Goal: Find specific page/section: Find specific page/section

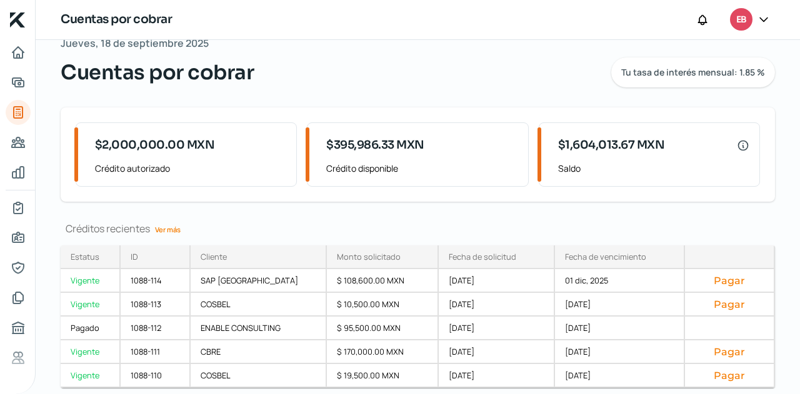
scroll to position [6, 0]
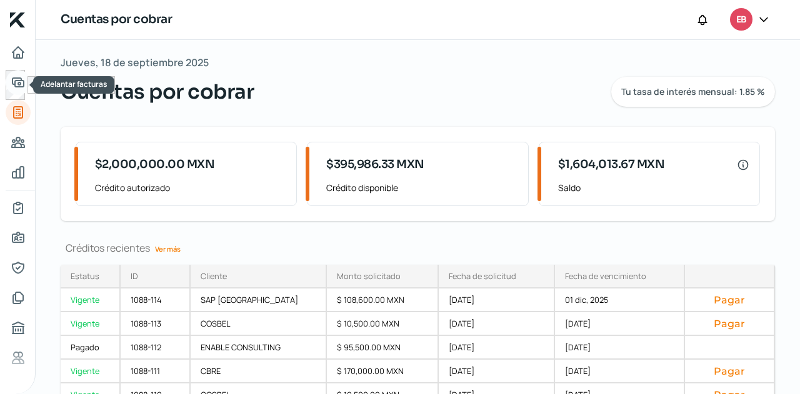
click at [18, 87] on icon "Adelantar facturas" at bounding box center [18, 82] width 11 height 9
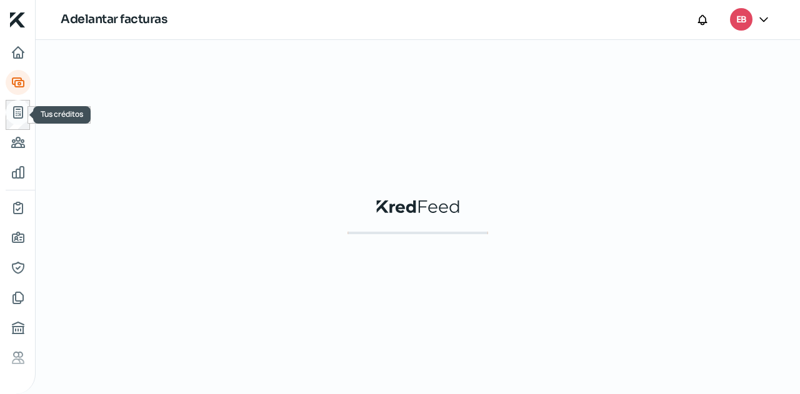
click at [11, 108] on icon "Tus créditos" at bounding box center [18, 112] width 15 height 15
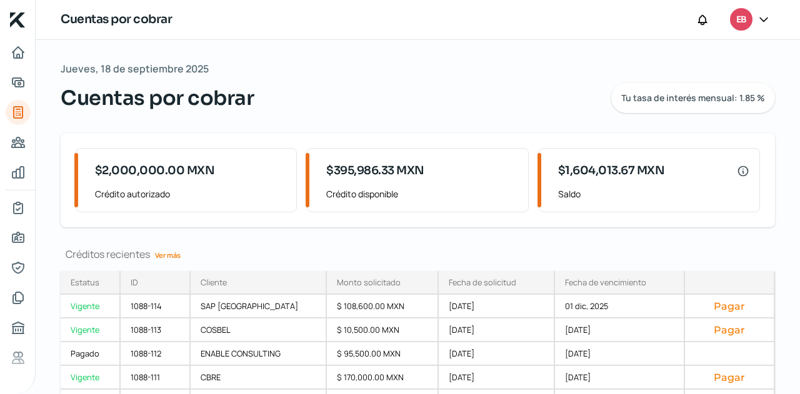
click at [176, 259] on link "Ver más" at bounding box center [168, 255] width 36 height 19
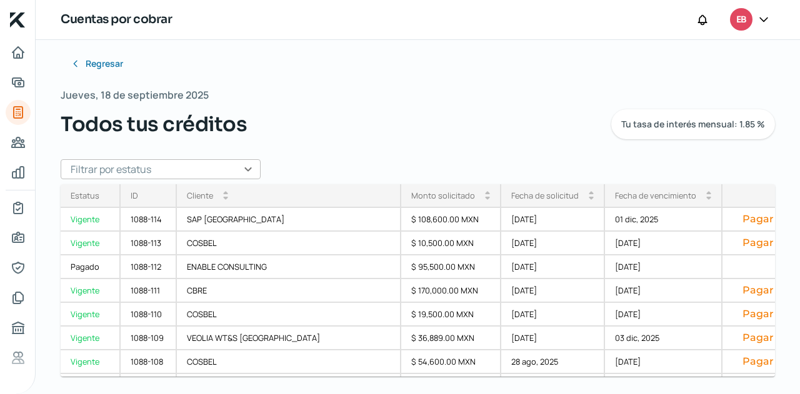
scroll to position [11, 0]
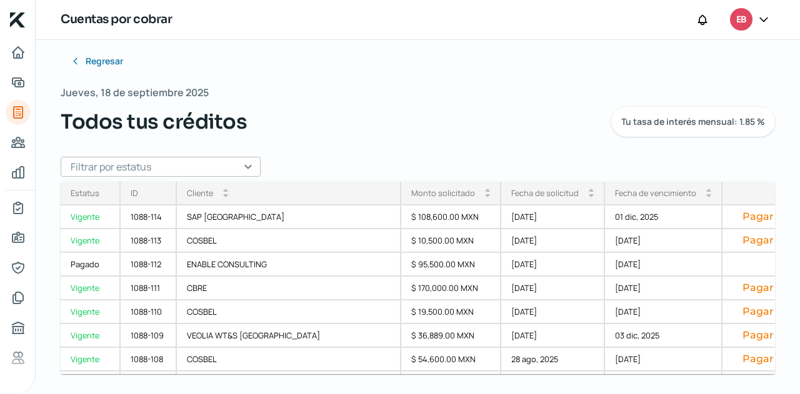
click at [246, 166] on input "text" at bounding box center [161, 167] width 200 height 20
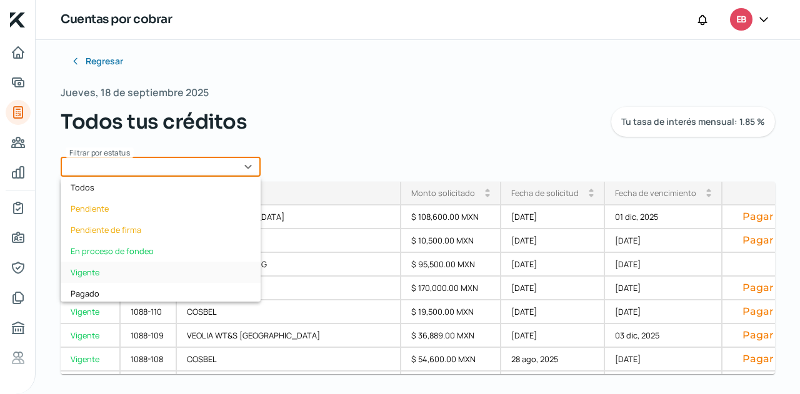
click at [123, 271] on div "Vigente" at bounding box center [161, 272] width 200 height 21
type input "Vigente"
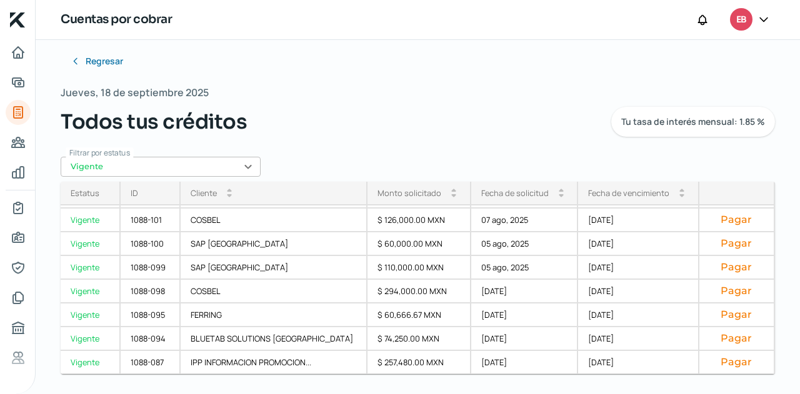
click at [619, 193] on div "Fecha de vencimiento" at bounding box center [628, 193] width 81 height 11
